Goal: Transaction & Acquisition: Purchase product/service

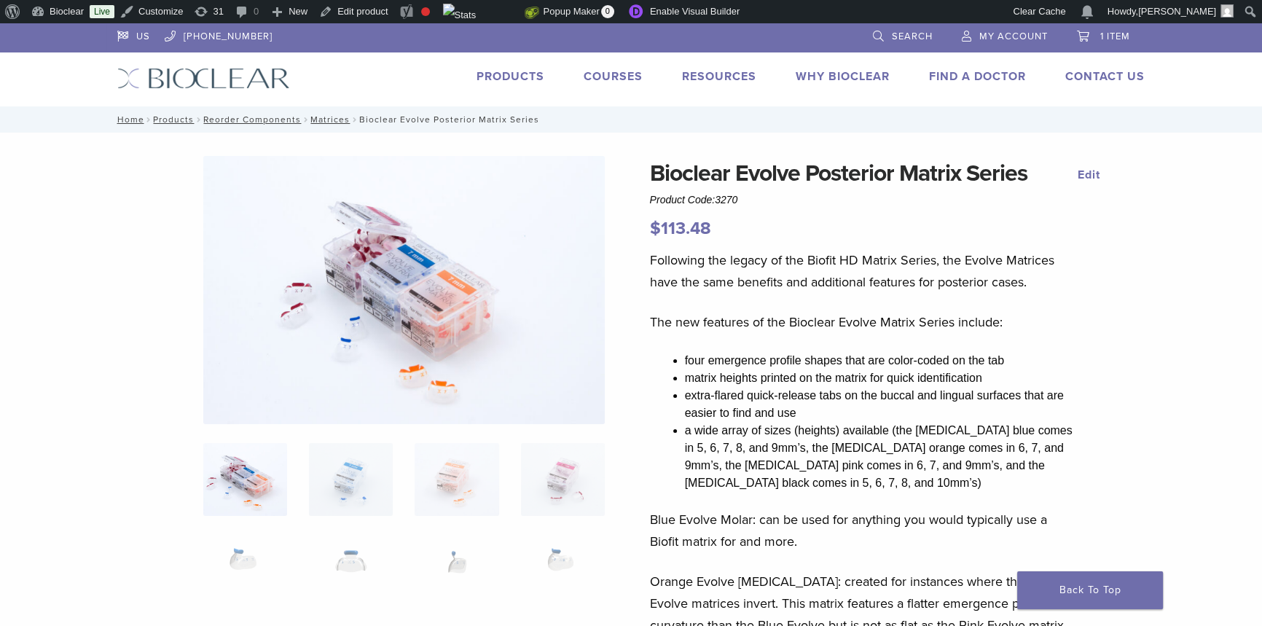
click at [525, 79] on link "Products" at bounding box center [511, 76] width 68 height 15
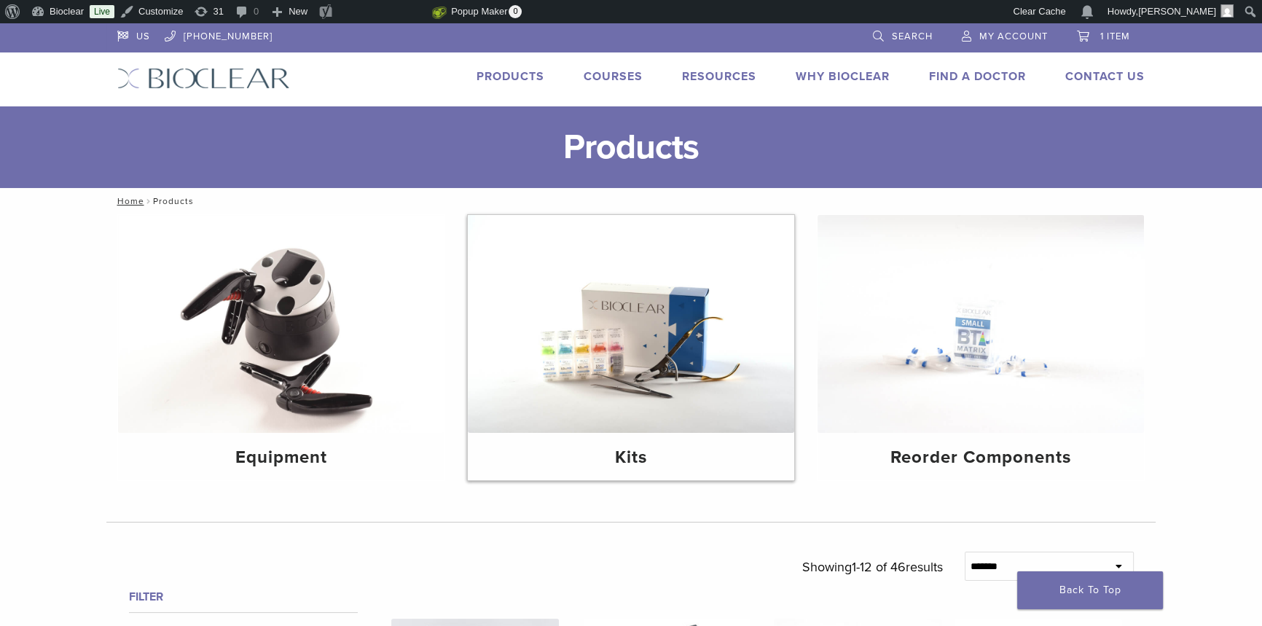
click at [673, 375] on img at bounding box center [631, 324] width 326 height 218
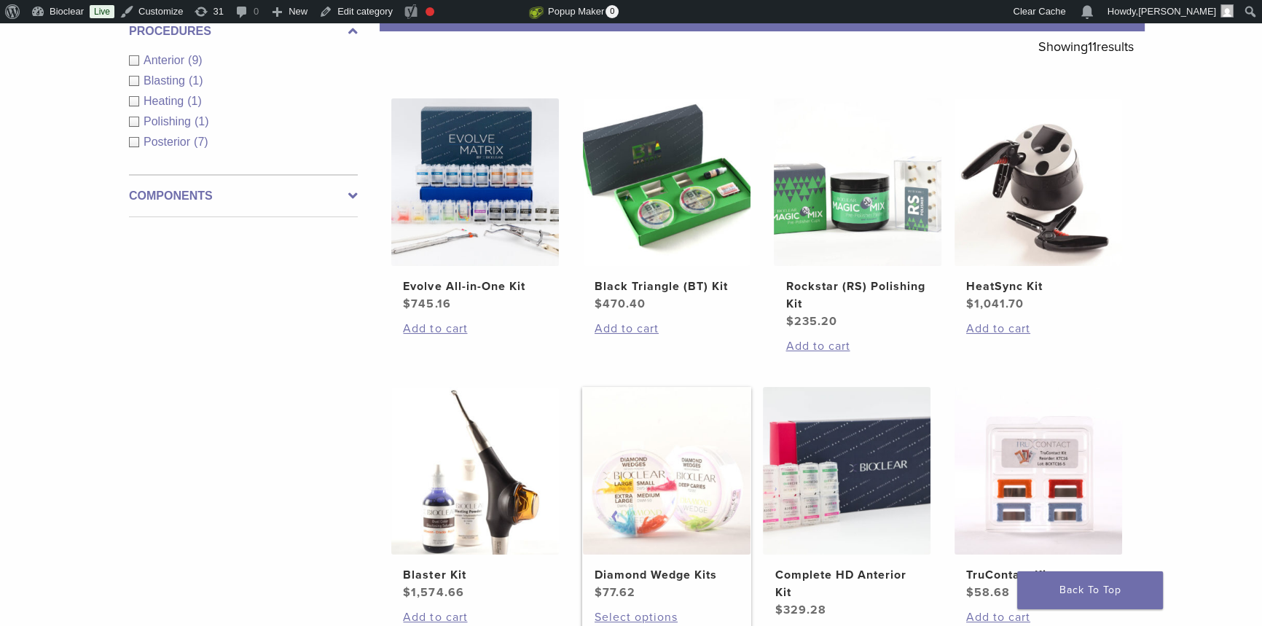
scroll to position [397, 0]
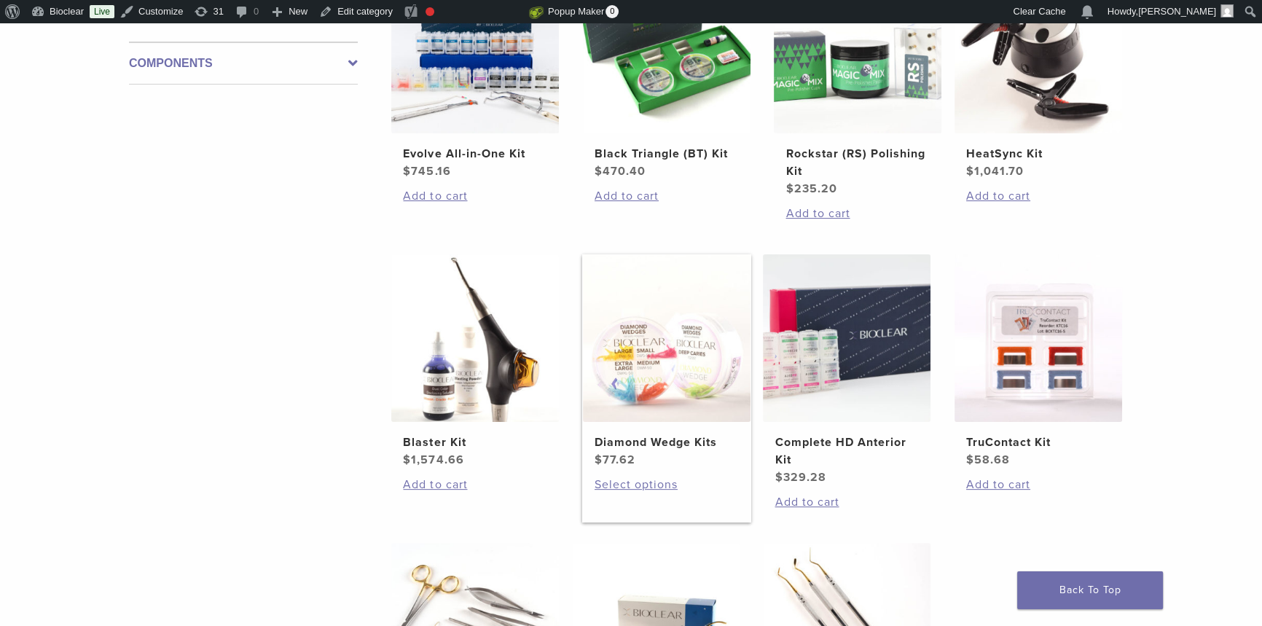
click at [702, 434] on h2 "Diamond Wedge Kits" at bounding box center [667, 442] width 144 height 17
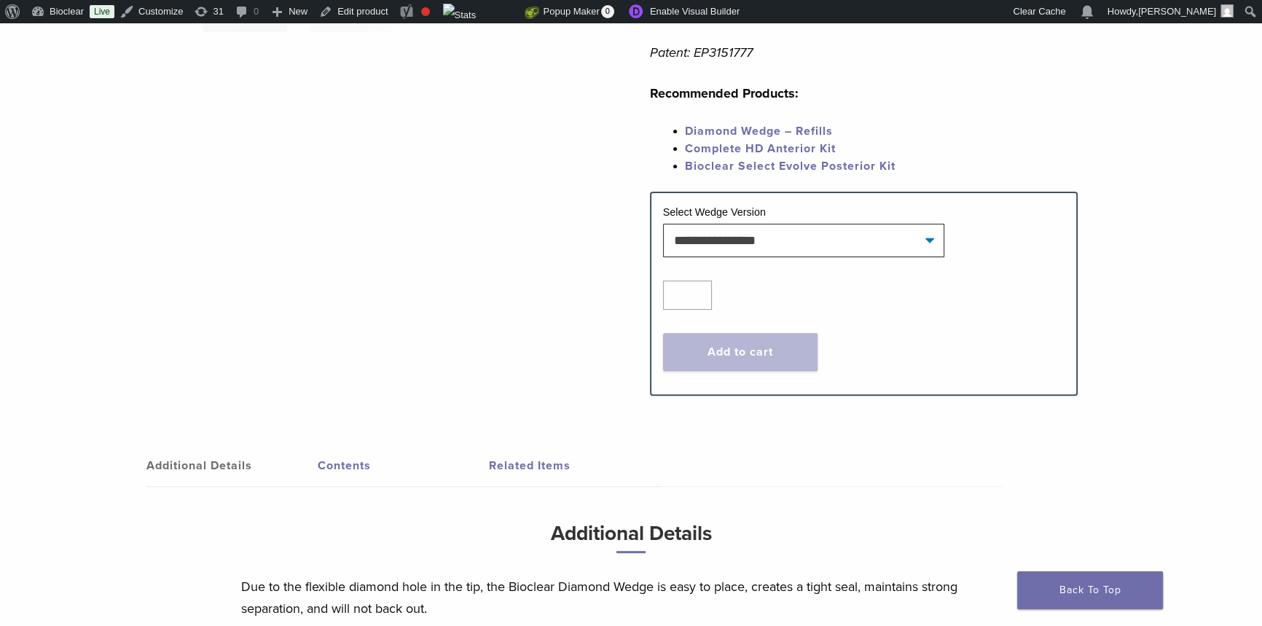
scroll to position [861, 0]
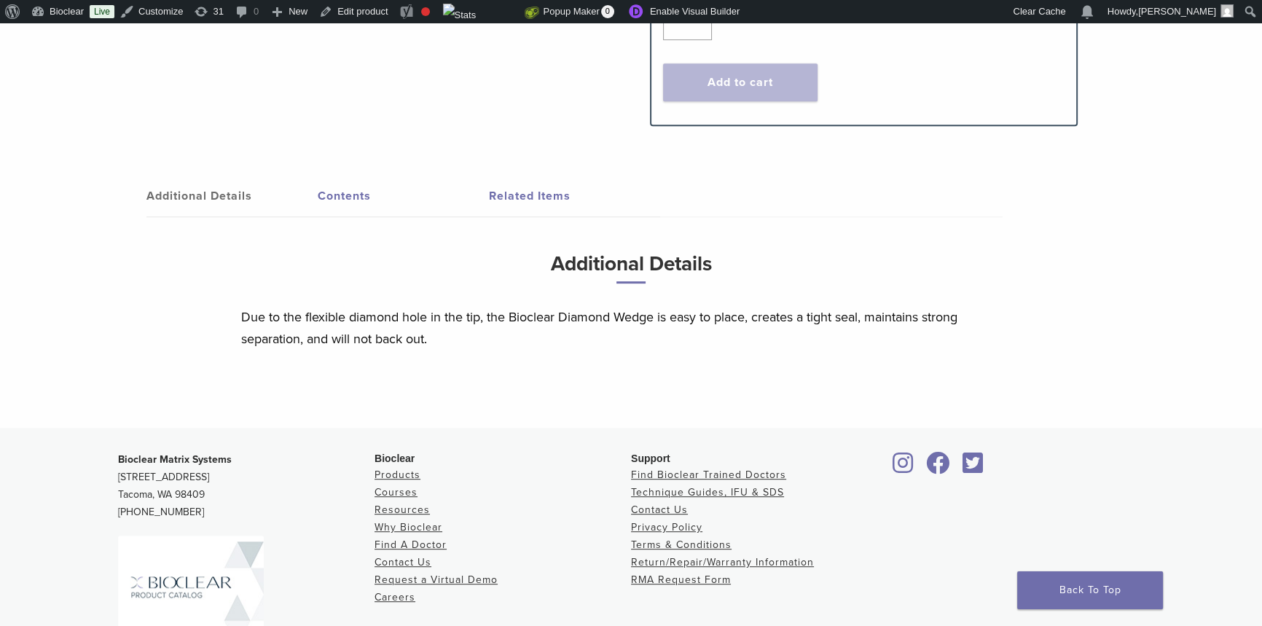
click at [315, 192] on link "Additional Details" at bounding box center [231, 196] width 171 height 41
click at [340, 189] on link "Contents" at bounding box center [403, 196] width 171 height 41
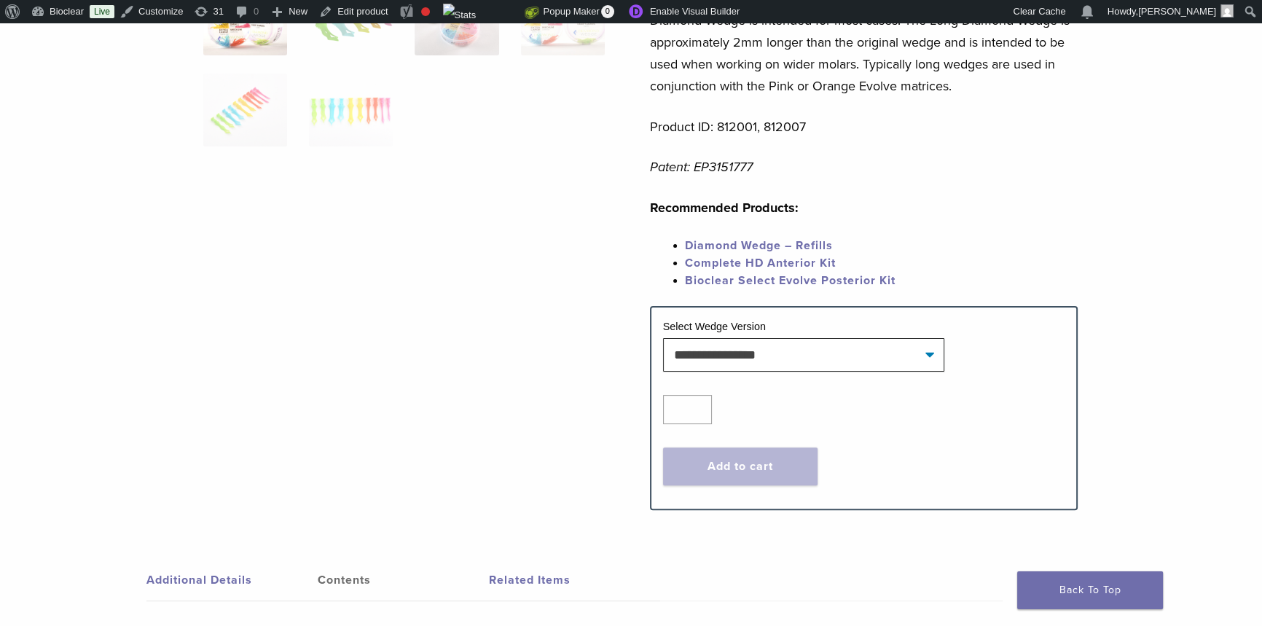
scroll to position [463, 0]
